Goal: Transaction & Acquisition: Purchase product/service

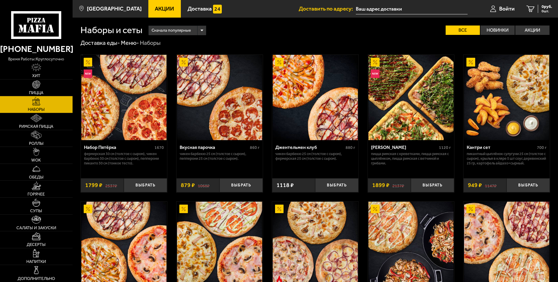
click at [40, 102] on img at bounding box center [36, 101] width 8 height 8
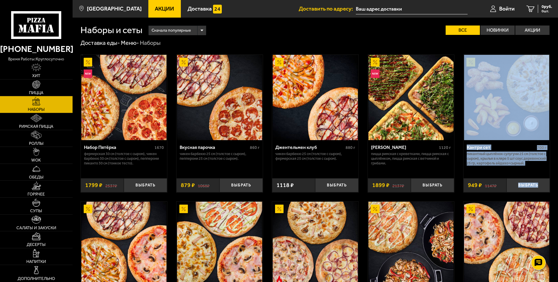
drag, startPoint x: 558, startPoint y: 59, endPoint x: 560, endPoint y: 194, distance: 134.7
drag, startPoint x: 558, startPoint y: 58, endPoint x: 561, endPoint y: 181, distance: 122.7
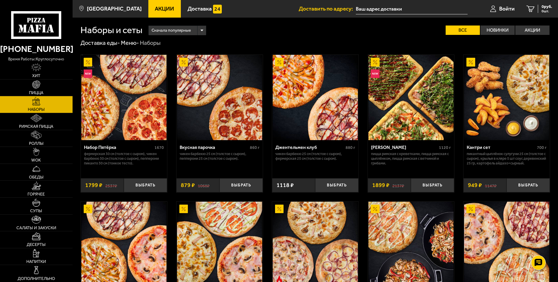
click at [525, 45] on div "Доставка еды - Меню - Наборы" at bounding box center [316, 43] width 470 height 8
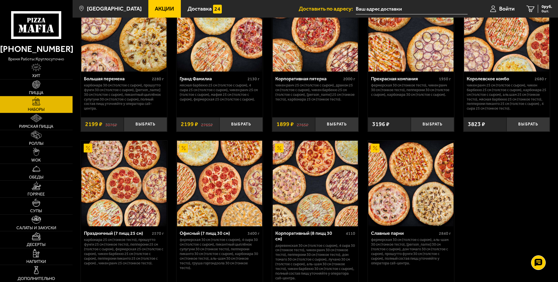
scroll to position [878, 0]
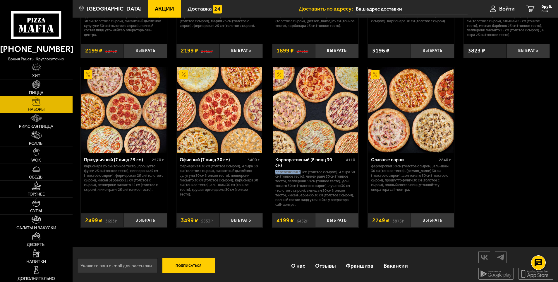
drag, startPoint x: 275, startPoint y: 169, endPoint x: 301, endPoint y: 169, distance: 26.1
click at [301, 169] on div "Корпоративный (8 пицц 30 см) 4110 Деревенская 30 см (толстое с сыром), 4 сыра 3…" at bounding box center [315, 181] width 86 height 56
drag, startPoint x: 301, startPoint y: 169, endPoint x: 343, endPoint y: 168, distance: 41.6
click at [343, 170] on p "Деревенская 30 см (толстое с сыром), 4 сыра 30 см (тонкое тесто), Чикен Ранч 30…" at bounding box center [316, 188] width 80 height 37
click at [320, 173] on p "Деревенская 30 см (толстое с сыром), 4 сыра 30 см (тонкое тесто), Чикен Ранч 30…" at bounding box center [316, 188] width 80 height 37
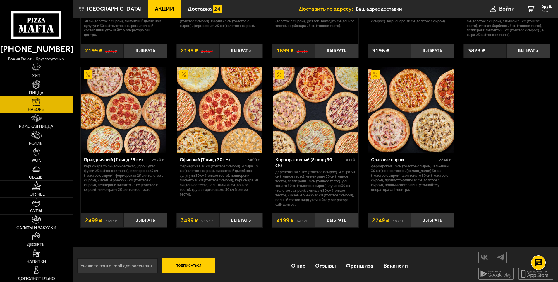
click at [308, 179] on p "Деревенская 30 см (толстое с сыром), 4 сыра 30 см (тонкое тесто), Чикен Ранч 30…" at bounding box center [316, 188] width 80 height 37
click at [286, 183] on p "Деревенская 30 см (толстое с сыром), 4 сыра 30 см (тонкое тесто), Чикен Ранч 30…" at bounding box center [316, 188] width 80 height 37
click at [338, 183] on p "Деревенская 30 см (толстое с сыром), 4 сыра 30 см (тонкое тесто), Чикен Ранч 30…" at bounding box center [316, 188] width 80 height 37
click at [318, 189] on p "Деревенская 30 см (толстое с сыром), 4 сыра 30 см (тонкое тесто), Чикен Ранч 30…" at bounding box center [316, 188] width 80 height 37
click at [316, 193] on p "Деревенская 30 см (толстое с сыром), 4 сыра 30 см (тонкое тесто), Чикен Ранч 30…" at bounding box center [316, 188] width 80 height 37
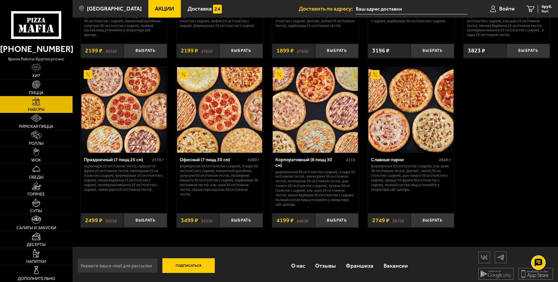
click at [348, 178] on p "Деревенская 30 см (толстое с сыром), 4 сыра 30 см (тонкое тесто), Чикен Ранч 30…" at bounding box center [316, 188] width 80 height 37
click at [316, 192] on p "Деревенская 30 см (толстое с сыром), 4 сыра 30 см (тонкое тесто), Чикен Ранч 30…" at bounding box center [316, 188] width 80 height 37
click at [311, 193] on p "Деревенская 30 см (толстое с сыром), 4 сыра 30 см (тонкое тесто), Чикен Ранч 30…" at bounding box center [316, 188] width 80 height 37
click at [301, 171] on p "Деревенская 30 см (толстое с сыром), 4 сыра 30 см (тонкое тесто), Чикен Ранч 30…" at bounding box center [316, 188] width 80 height 37
click at [340, 186] on p "Деревенская 30 см (толстое с сыром), 4 сыра 30 см (тонкое тесто), Чикен Ранч 30…" at bounding box center [316, 188] width 80 height 37
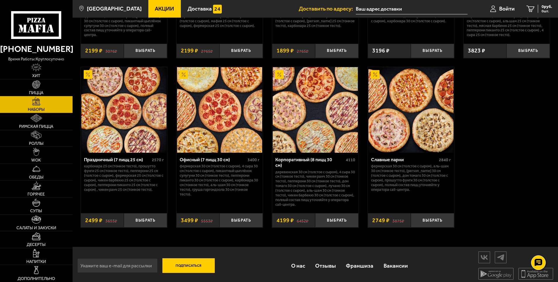
click at [301, 179] on p "Деревенская 30 см (толстое с сыром), 4 сыра 30 см (тонкое тесто), Чикен Ранч 30…" at bounding box center [316, 188] width 80 height 37
click at [329, 188] on p "Деревенская 30 см (толстое с сыром), 4 сыра 30 см (тонкое тесто), Чикен Ранч 30…" at bounding box center [316, 188] width 80 height 37
click at [331, 187] on p "Деревенская 30 см (толстое с сыром), 4 сыра 30 см (тонкое тесто), Чикен Ранч 30…" at bounding box center [316, 188] width 80 height 37
click at [347, 170] on p "Деревенская 30 см (толстое с сыром), 4 сыра 30 см (тонкое тесто), Чикен Ранч 30…" at bounding box center [316, 188] width 80 height 37
click at [317, 194] on p "Деревенская 30 см (толстое с сыром), 4 сыра 30 см (тонкое тесто), Чикен Ранч 30…" at bounding box center [316, 188] width 80 height 37
